Goal: Find contact information: Find contact information

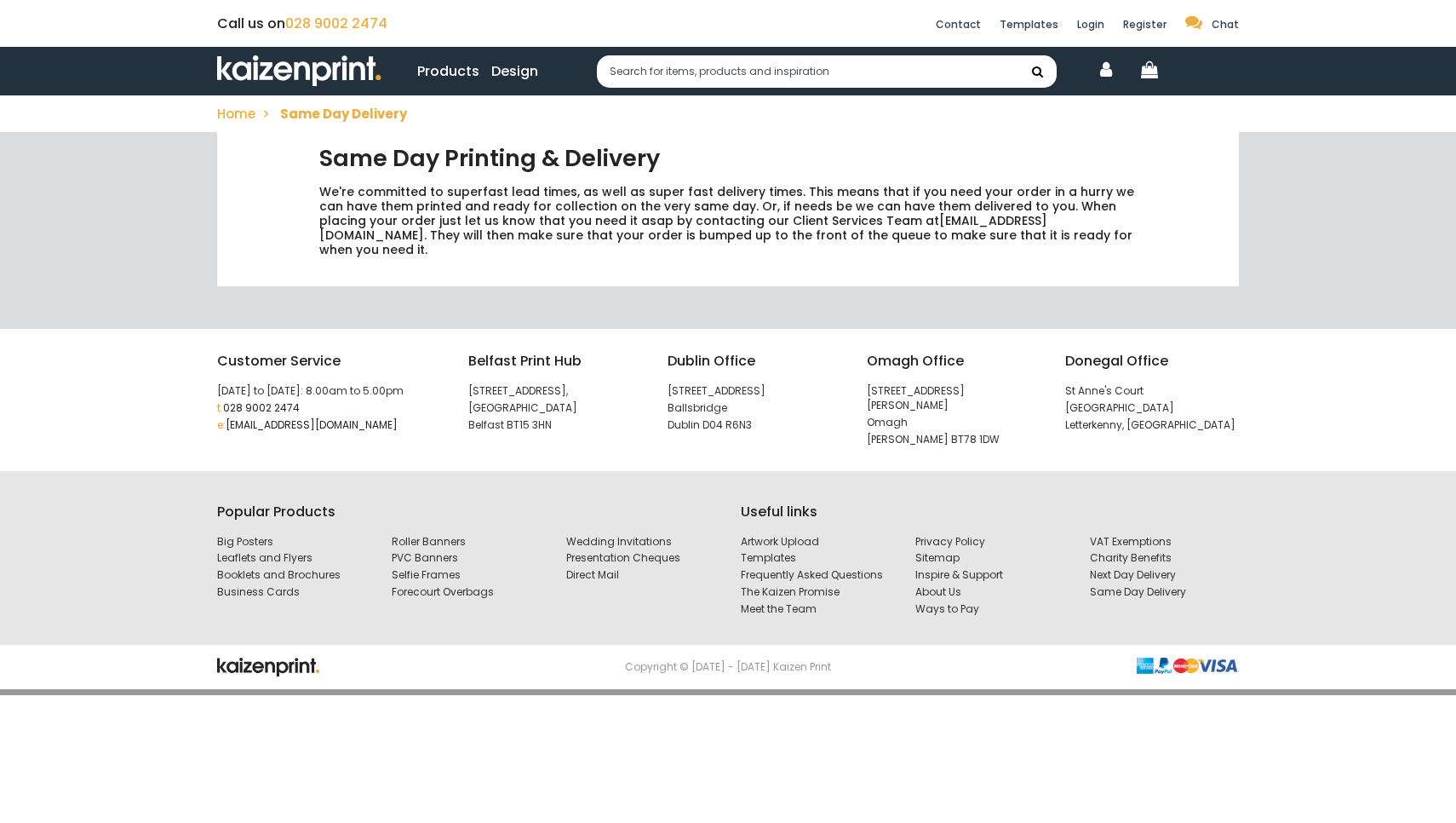
click at [1324, 210] on div "Same Day Printing & Delivery We're committed to superfast lead times, as well a…" at bounding box center [728, 230] width 1456 height 197
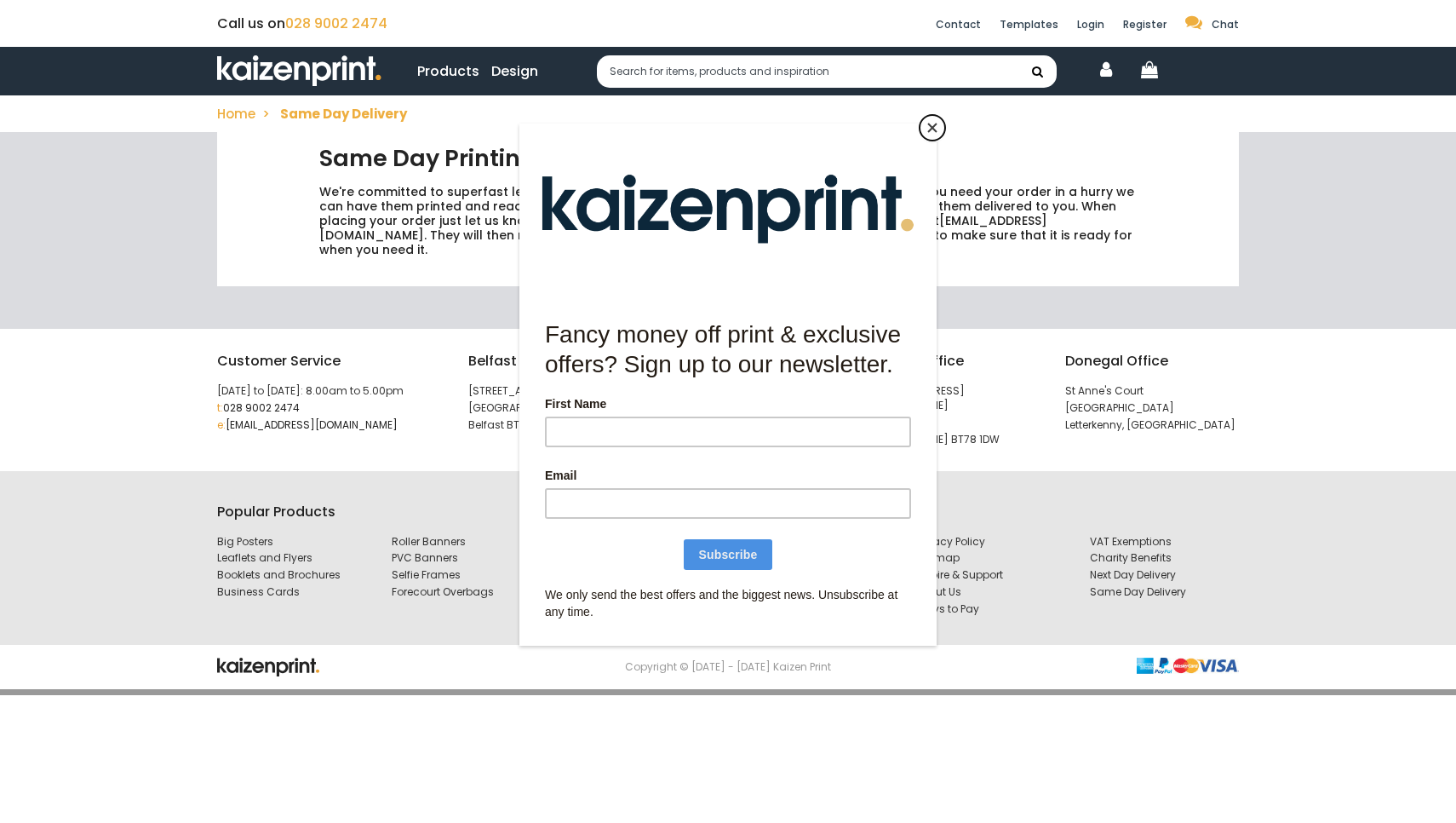
click at [931, 130] on button "Close" at bounding box center [932, 127] width 25 height 25
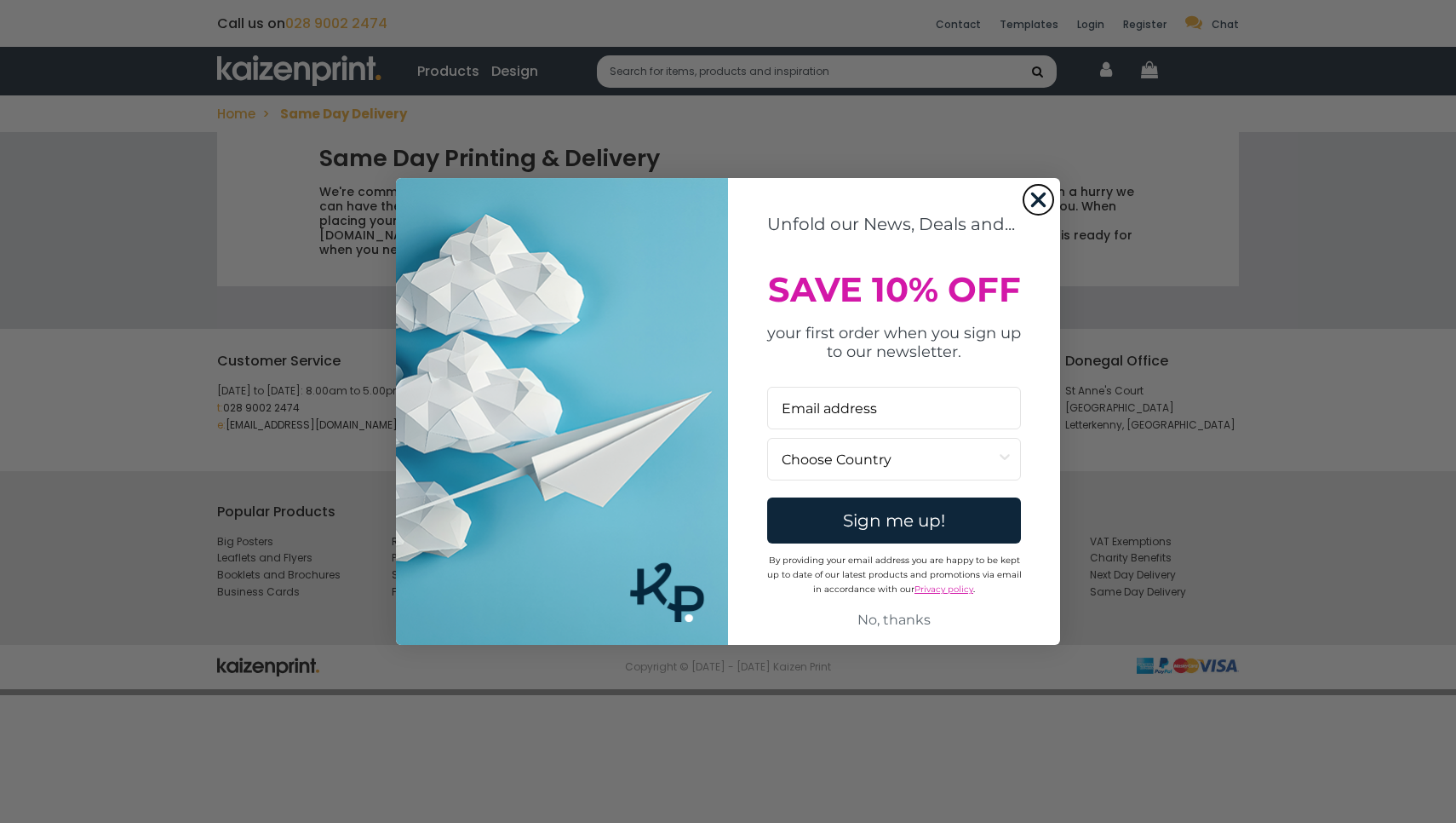
click at [1045, 188] on circle "Close dialog" at bounding box center [1038, 199] width 28 height 28
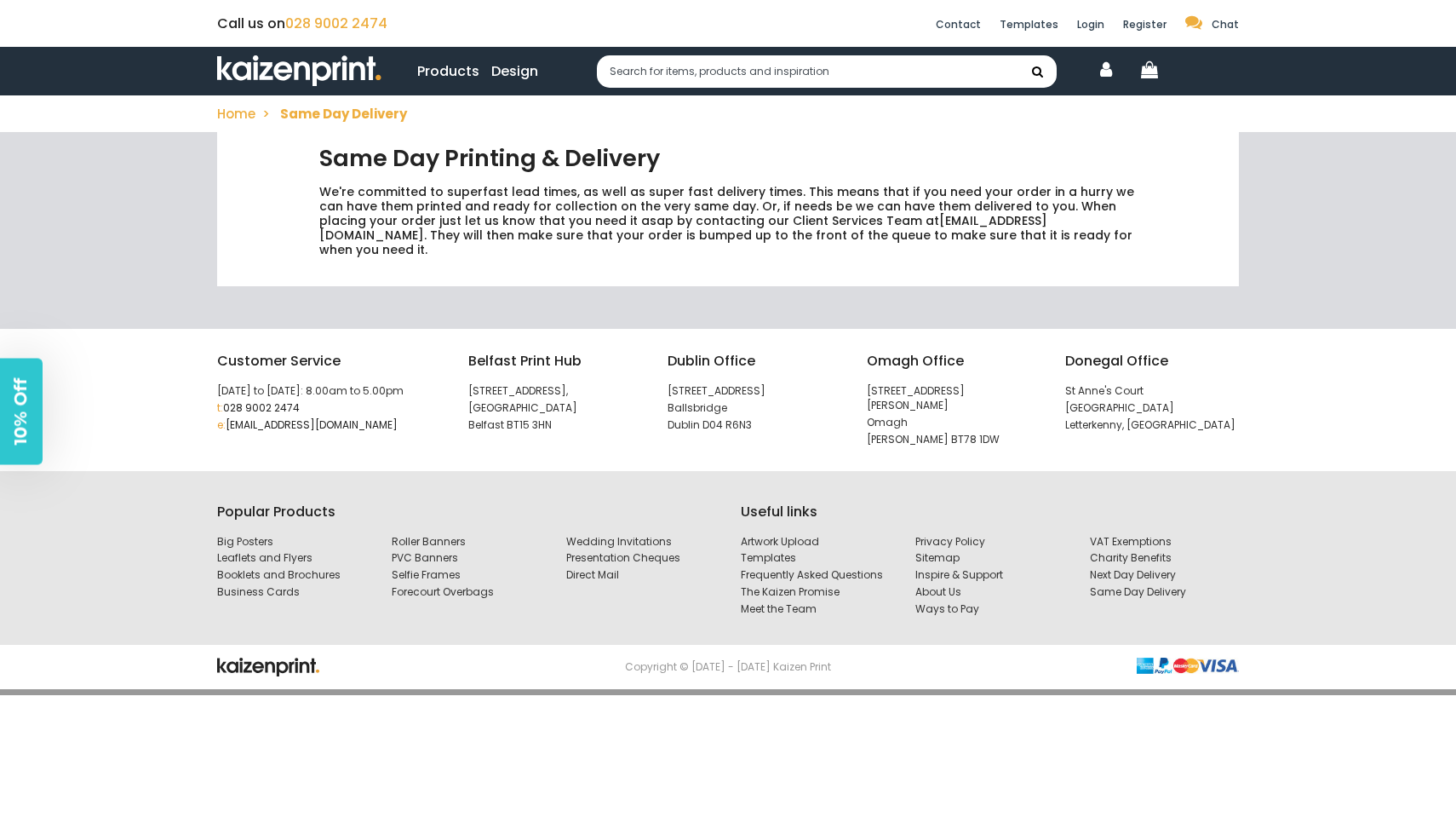
click at [608, 384] on p "[STREET_ADDRESS]," at bounding box center [555, 391] width 173 height 15
drag, startPoint x: 569, startPoint y: 419, endPoint x: 463, endPoint y: 377, distance: 114.0
click at [463, 377] on div "[GEOGRAPHIC_DATA] Print Hub [STREET_ADDRESS]" at bounding box center [555, 400] width 199 height 99
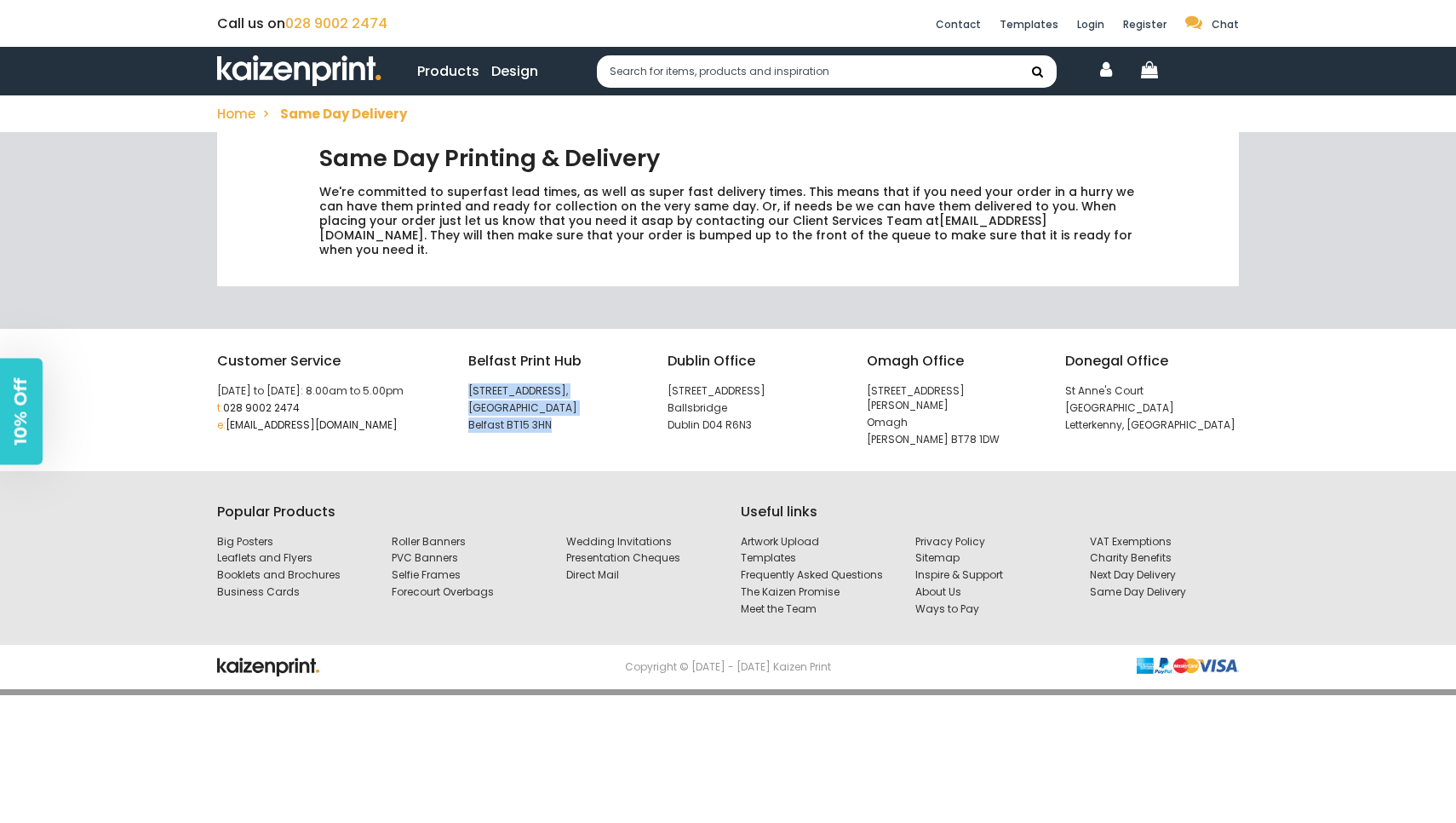
copy div "[STREET_ADDRESS]"
